Goal: Task Accomplishment & Management: Manage account settings

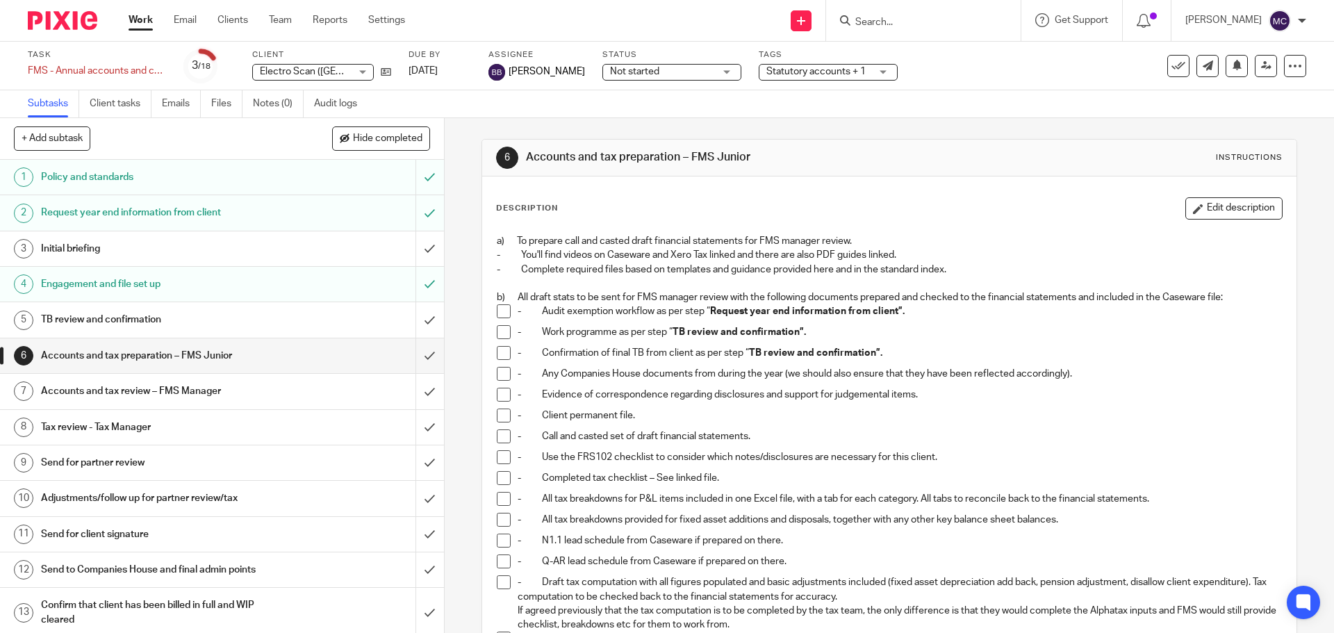
scroll to position [312, 0]
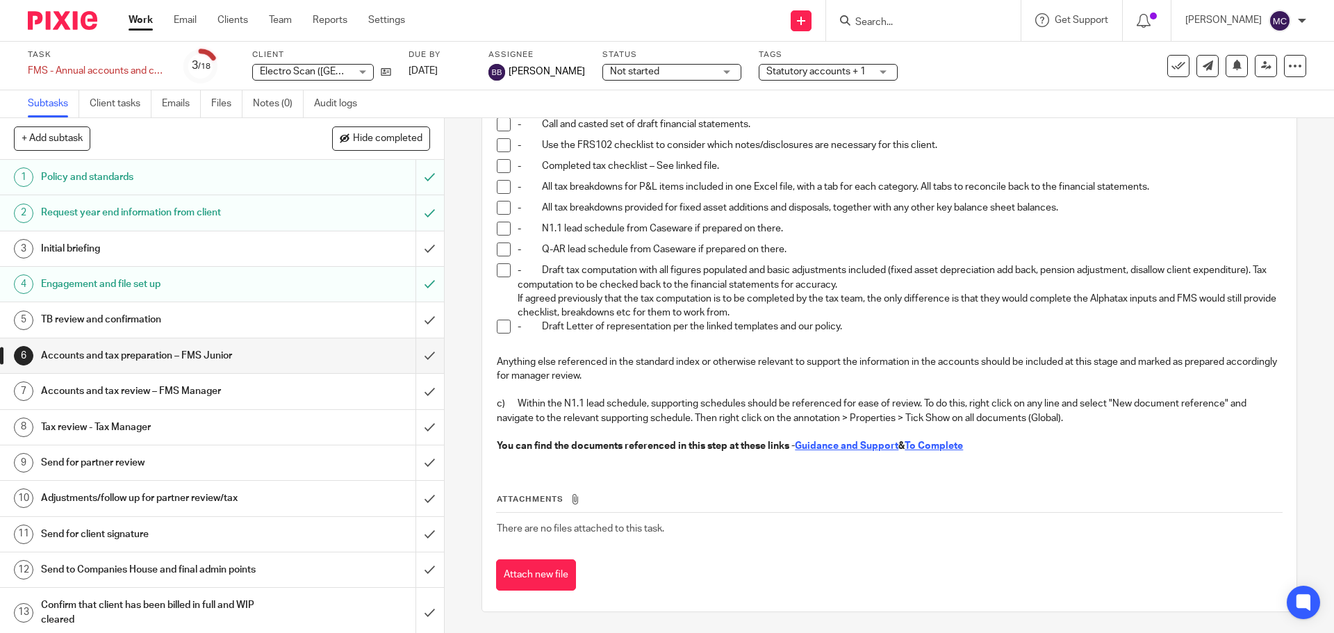
click at [854, 72] on span "Statutory accounts + 1" at bounding box center [816, 72] width 99 height 10
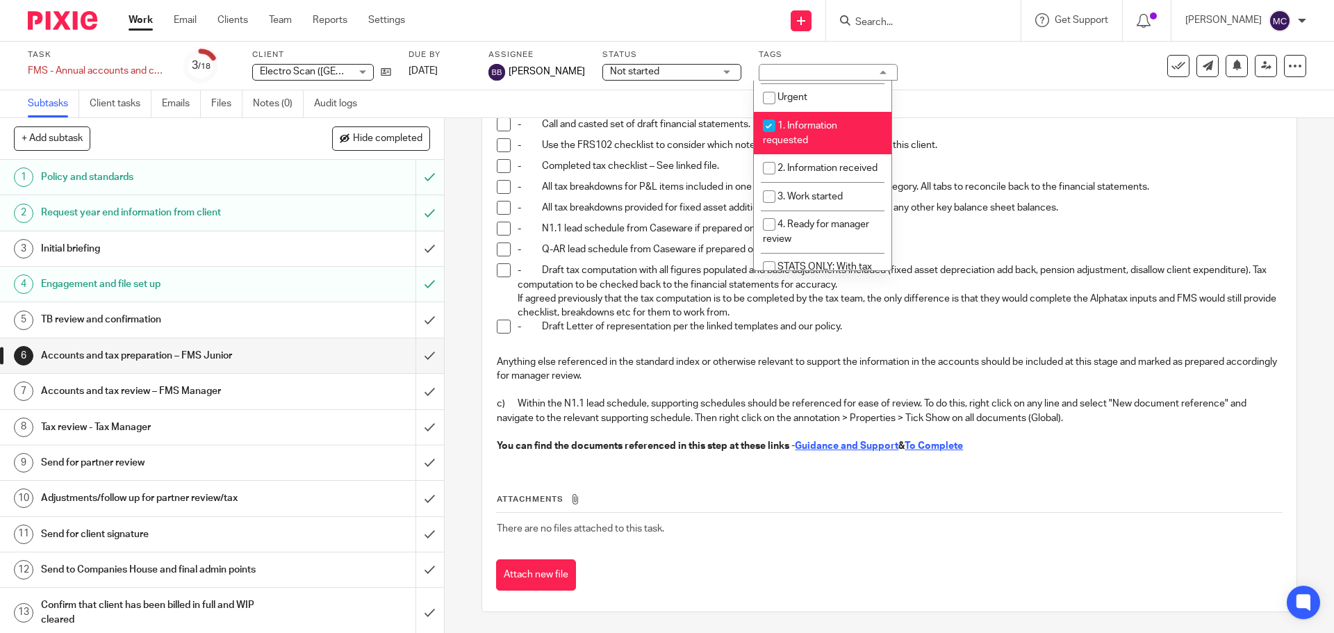
scroll to position [278, 0]
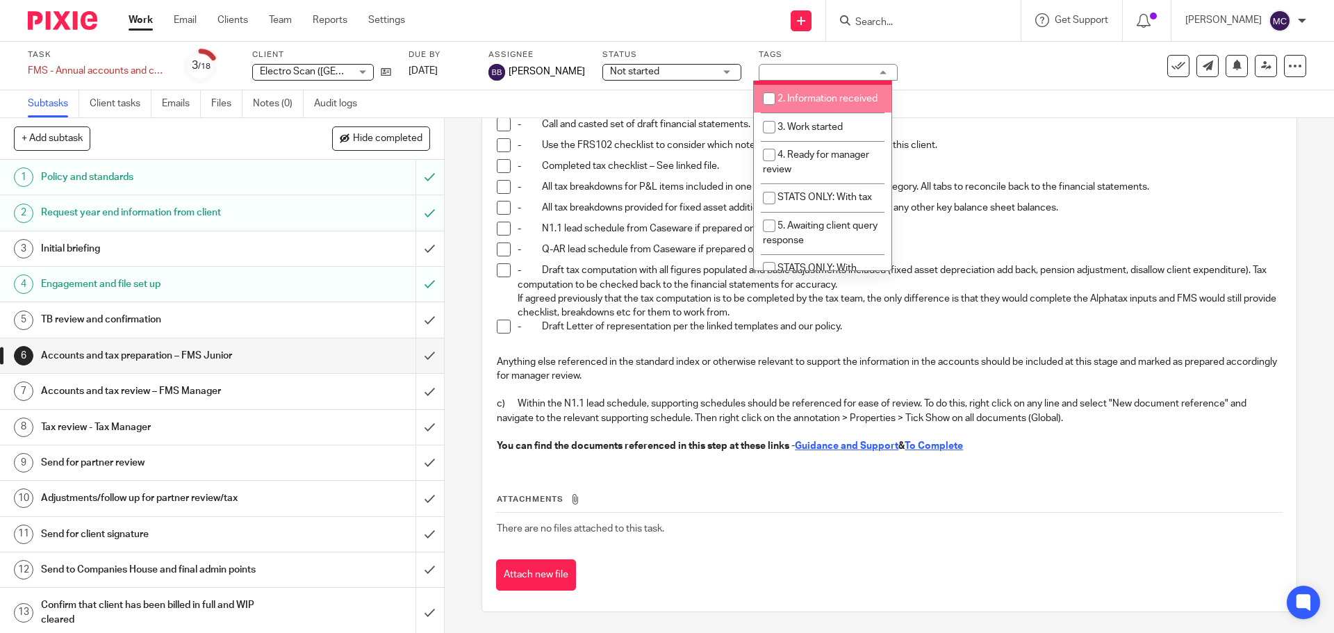
click at [825, 106] on li "2. Information received" at bounding box center [823, 99] width 138 height 28
checkbox input "true"
click at [821, 132] on span "3. Work started" at bounding box center [810, 127] width 65 height 10
checkbox input "true"
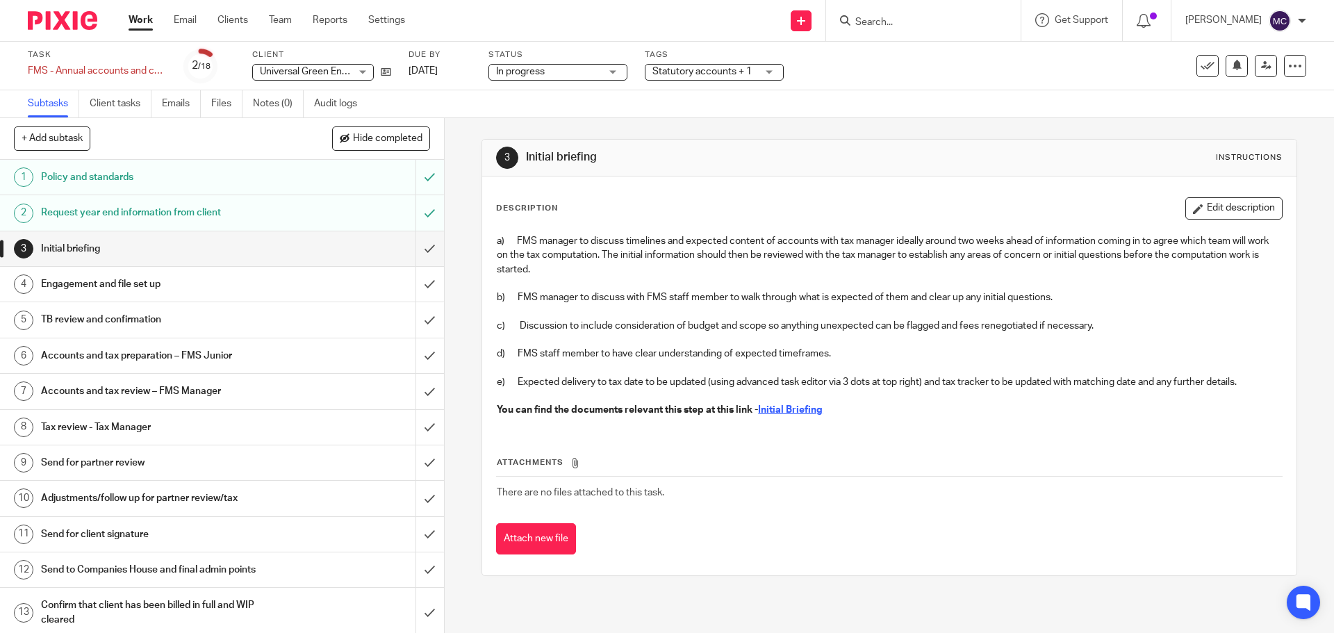
scroll to position [205, 0]
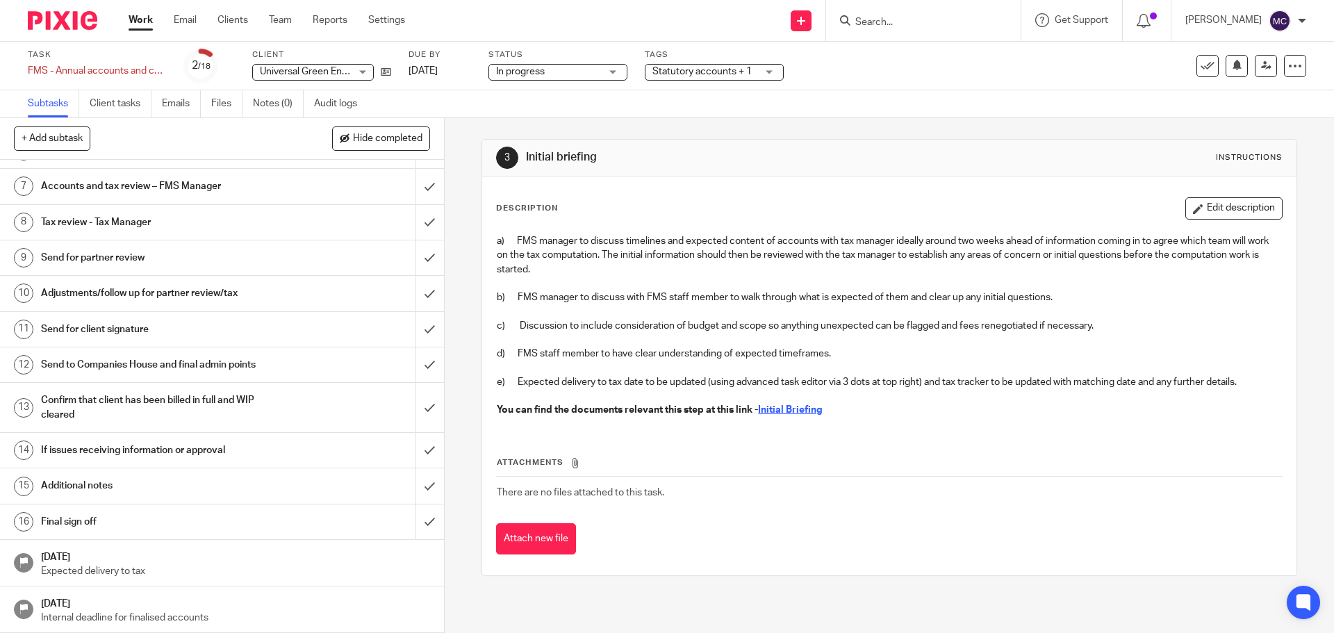
click at [242, 450] on h1 "If issues receiving information or approval" at bounding box center [161, 450] width 240 height 21
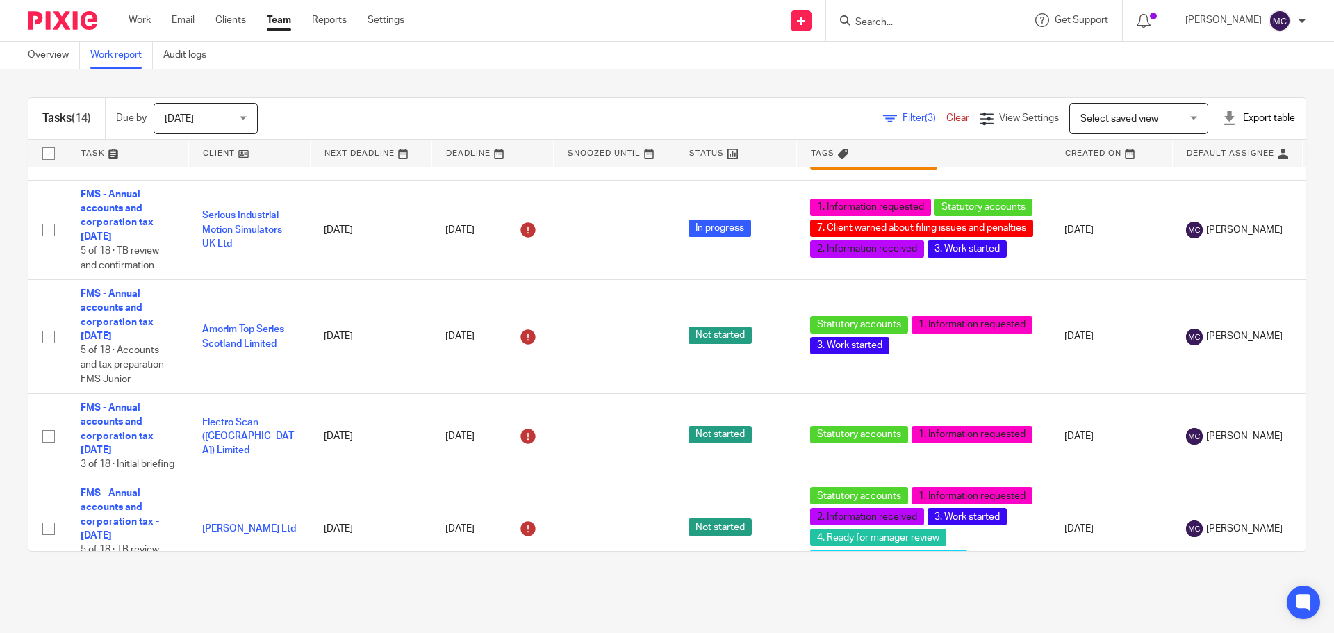
scroll to position [486, 0]
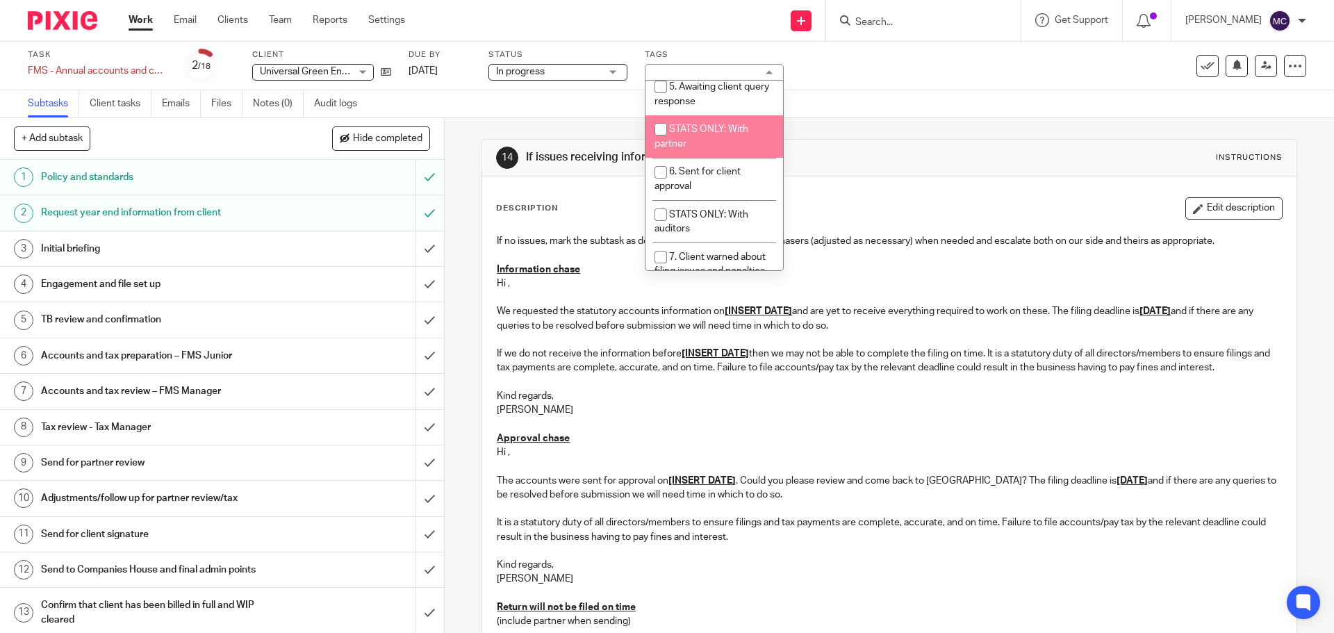
scroll to position [486, 0]
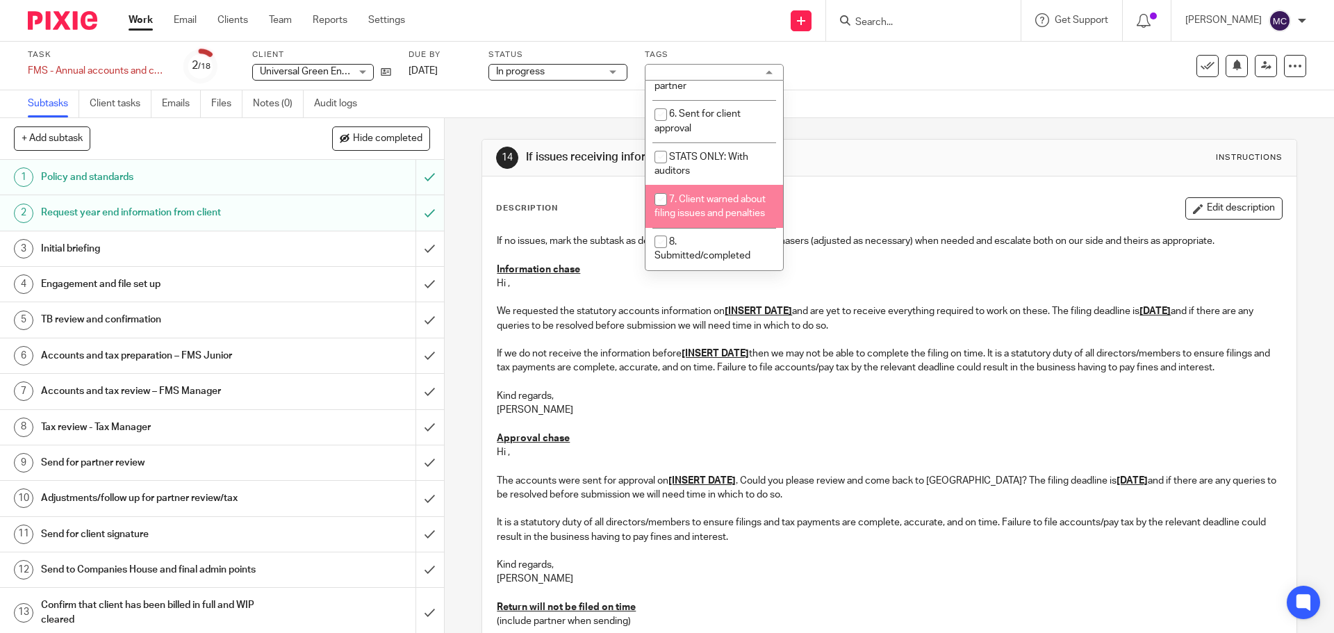
click at [713, 213] on span "7. Client warned about filing issues and penalties" at bounding box center [710, 207] width 111 height 24
checkbox input "true"
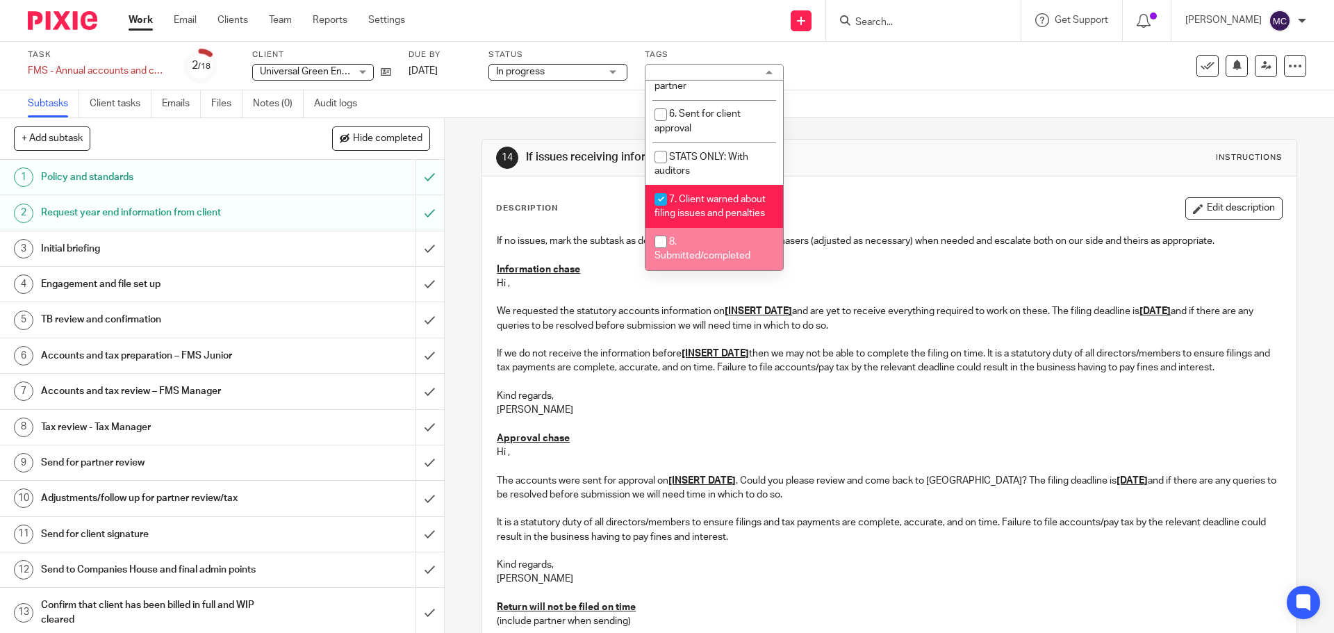
click at [649, 375] on p at bounding box center [889, 382] width 785 height 14
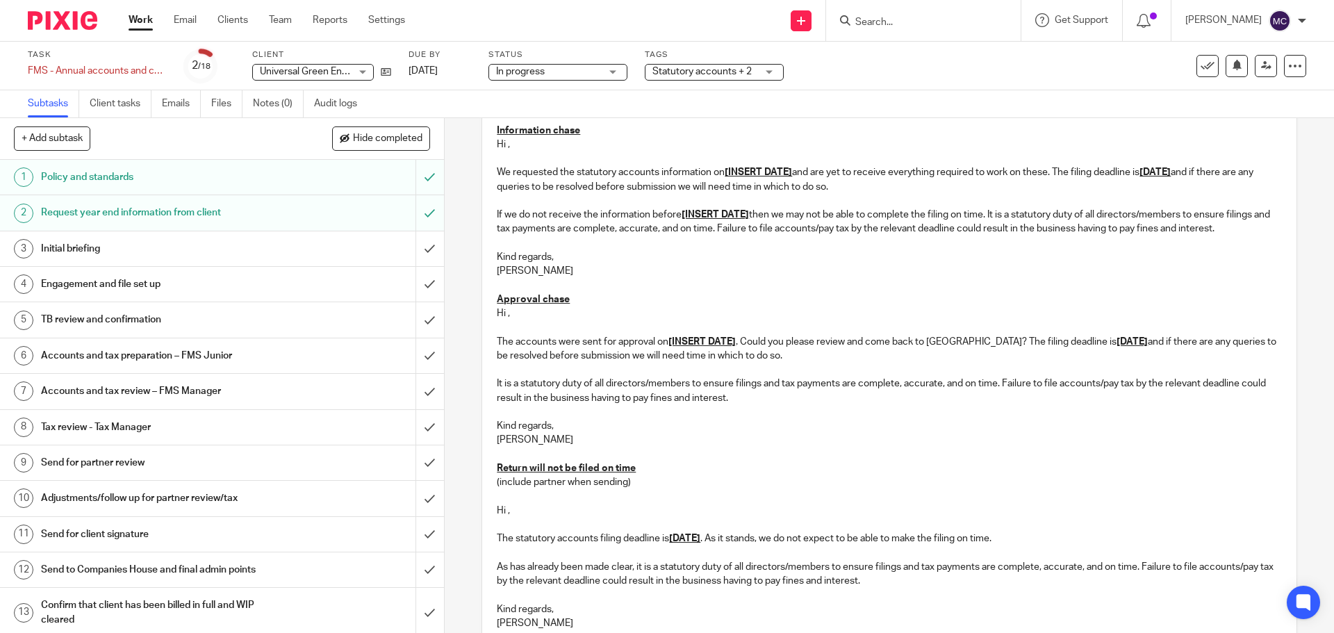
scroll to position [0, 0]
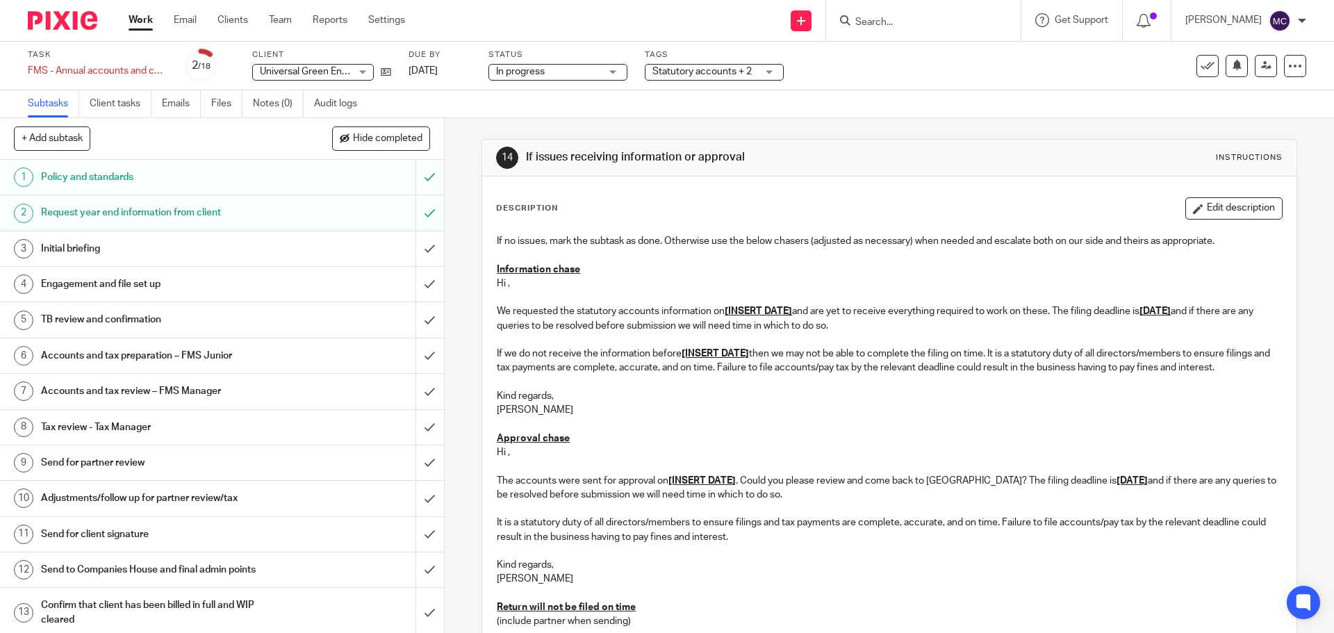
drag, startPoint x: 1239, startPoint y: 370, endPoint x: 486, endPoint y: 315, distance: 755.3
click at [490, 315] on div "If no issues, mark the subtask as done. Otherwise use the below chasers (adjust…" at bounding box center [889, 503] width 799 height 553
copy div "We requested the statutory accounts information on [INSERT DATE] and are yet to…"
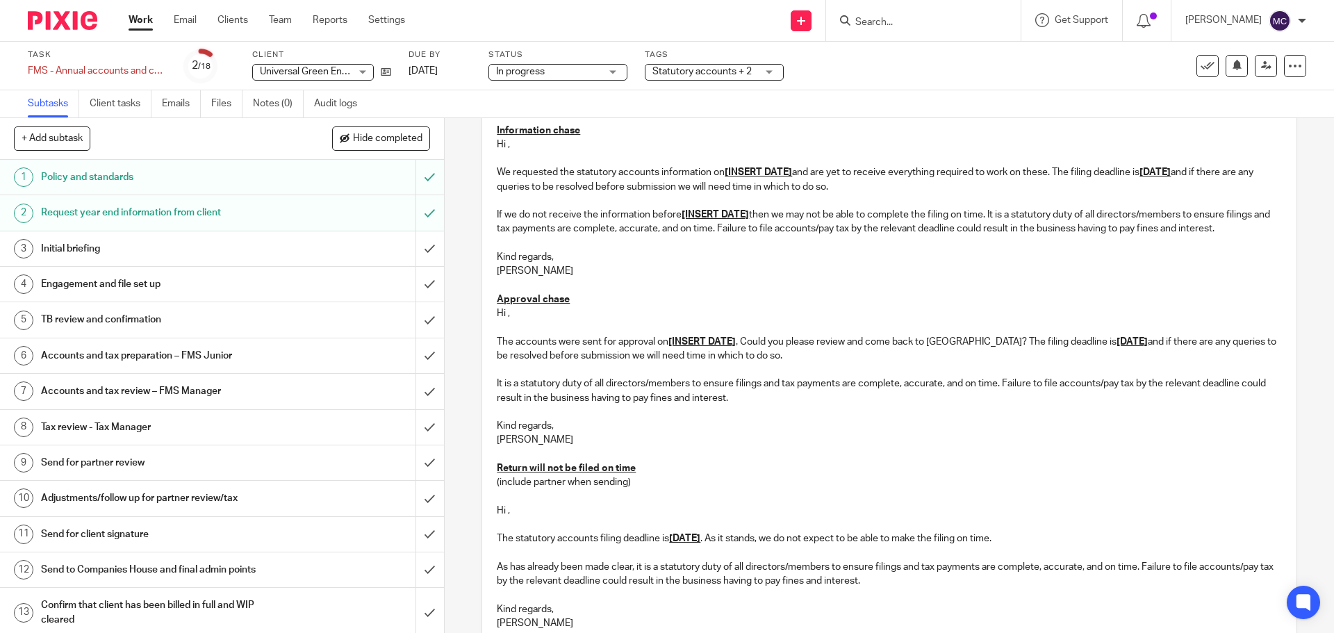
scroll to position [205, 0]
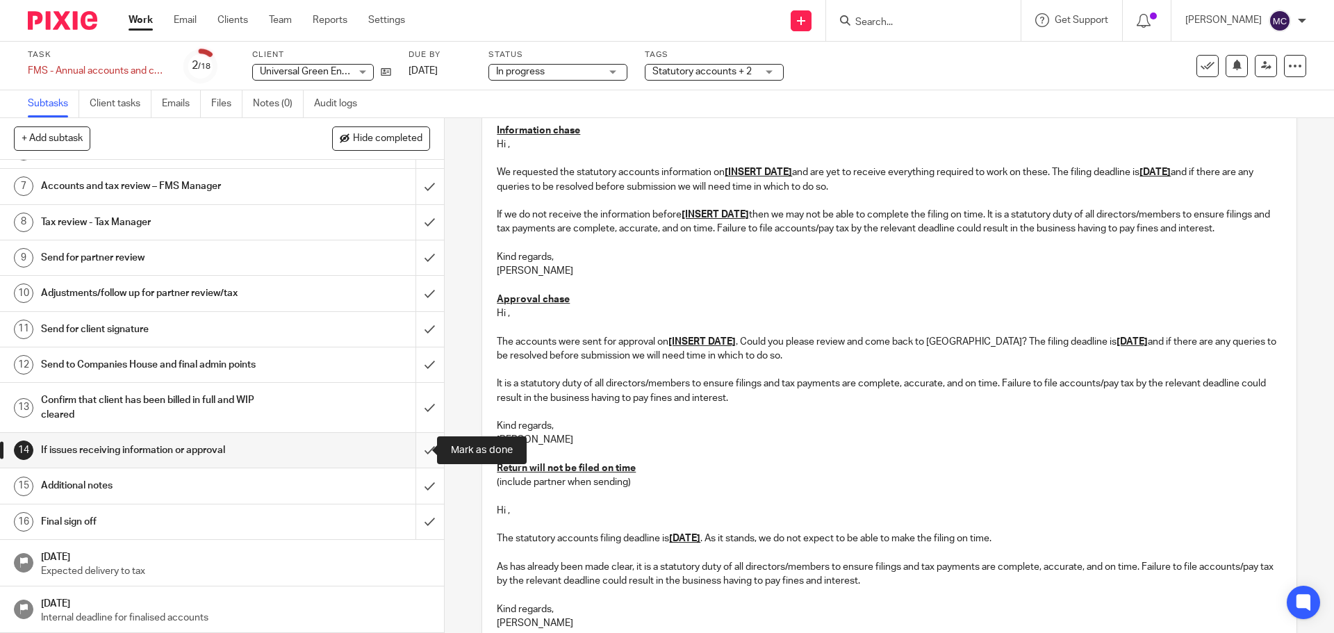
click at [417, 450] on input "submit" at bounding box center [222, 450] width 444 height 35
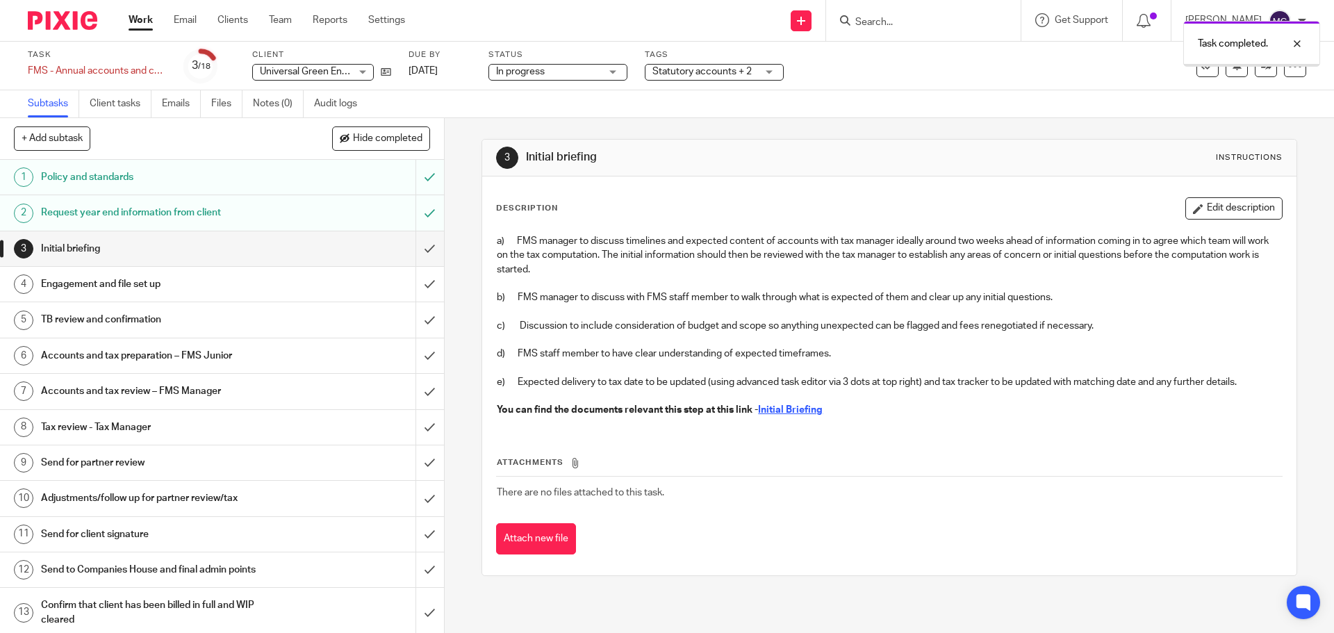
scroll to position [205, 0]
